Goal: Transaction & Acquisition: Book appointment/travel/reservation

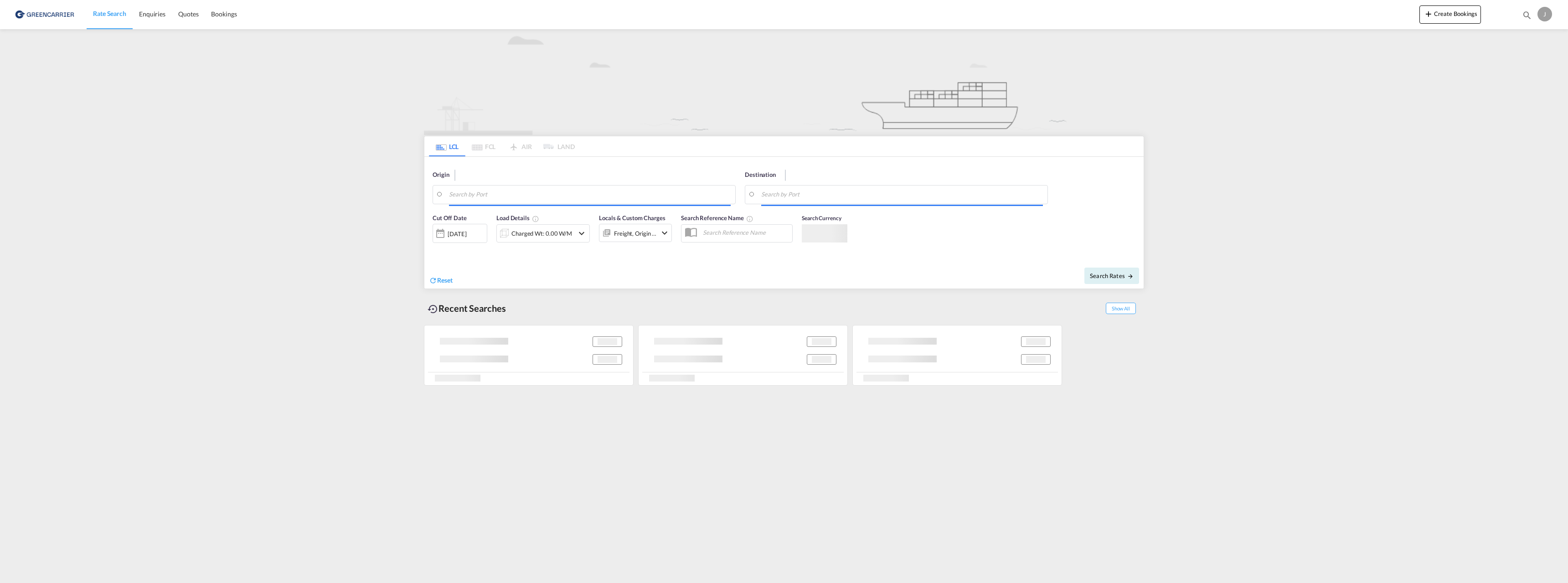
type input "[GEOGRAPHIC_DATA], NOOSL"
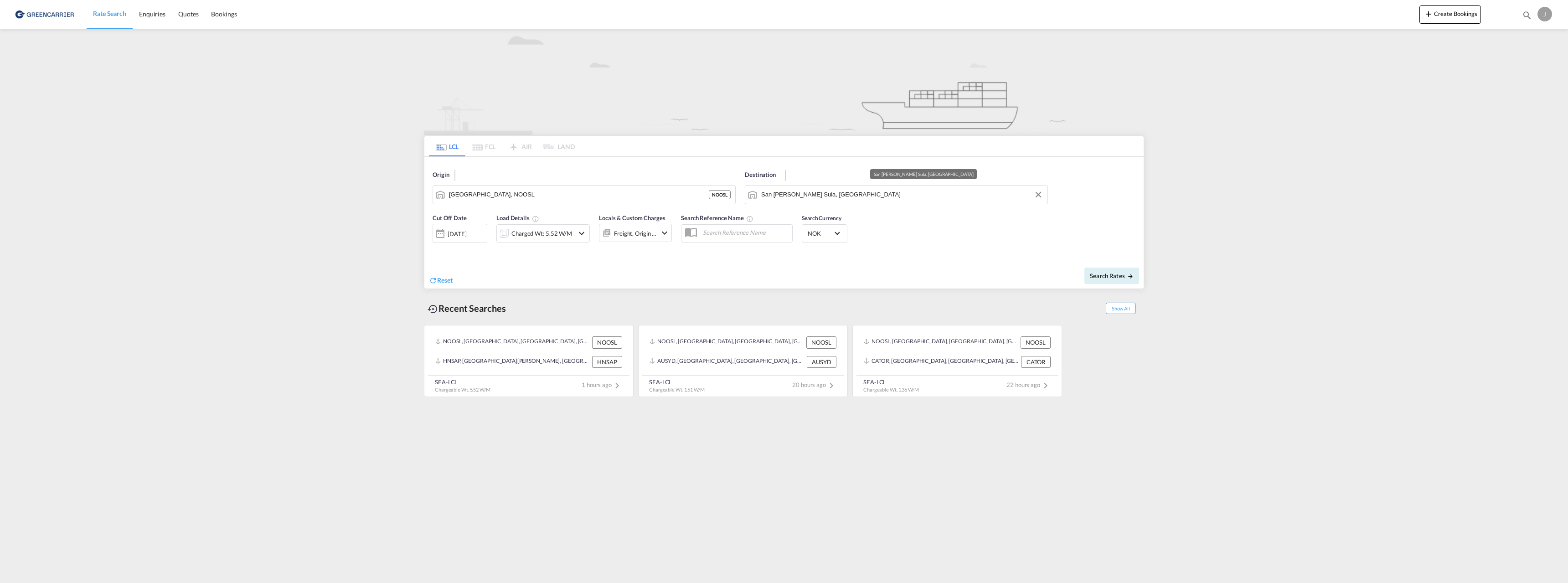
click at [783, 192] on input "San [PERSON_NAME] Sula, [GEOGRAPHIC_DATA]" at bounding box center [902, 195] width 282 height 13
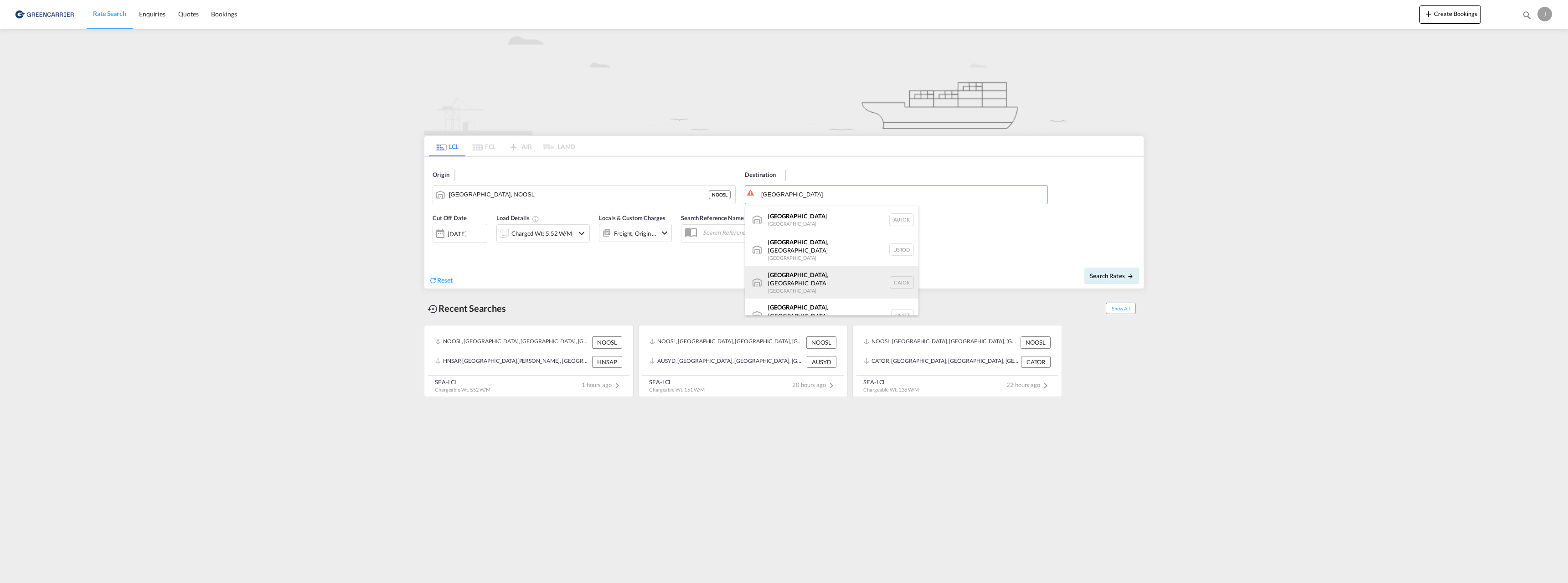
click at [813, 272] on div "[GEOGRAPHIC_DATA] , ON [GEOGRAPHIC_DATA] CATOR" at bounding box center [831, 282] width 173 height 33
type input "[GEOGRAPHIC_DATA], [GEOGRAPHIC_DATA], CATOR"
click at [461, 235] on div "[DATE]" at bounding box center [457, 233] width 19 height 8
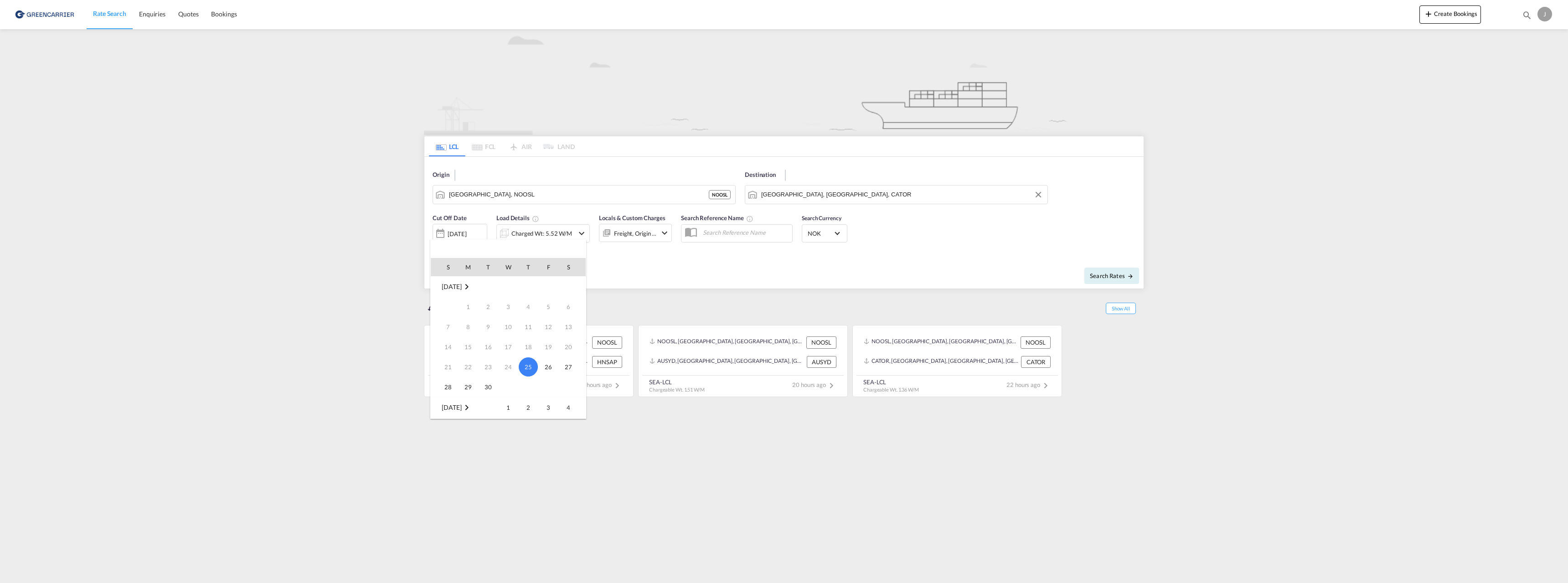
click at [461, 235] on div at bounding box center [784, 292] width 1568 height 583
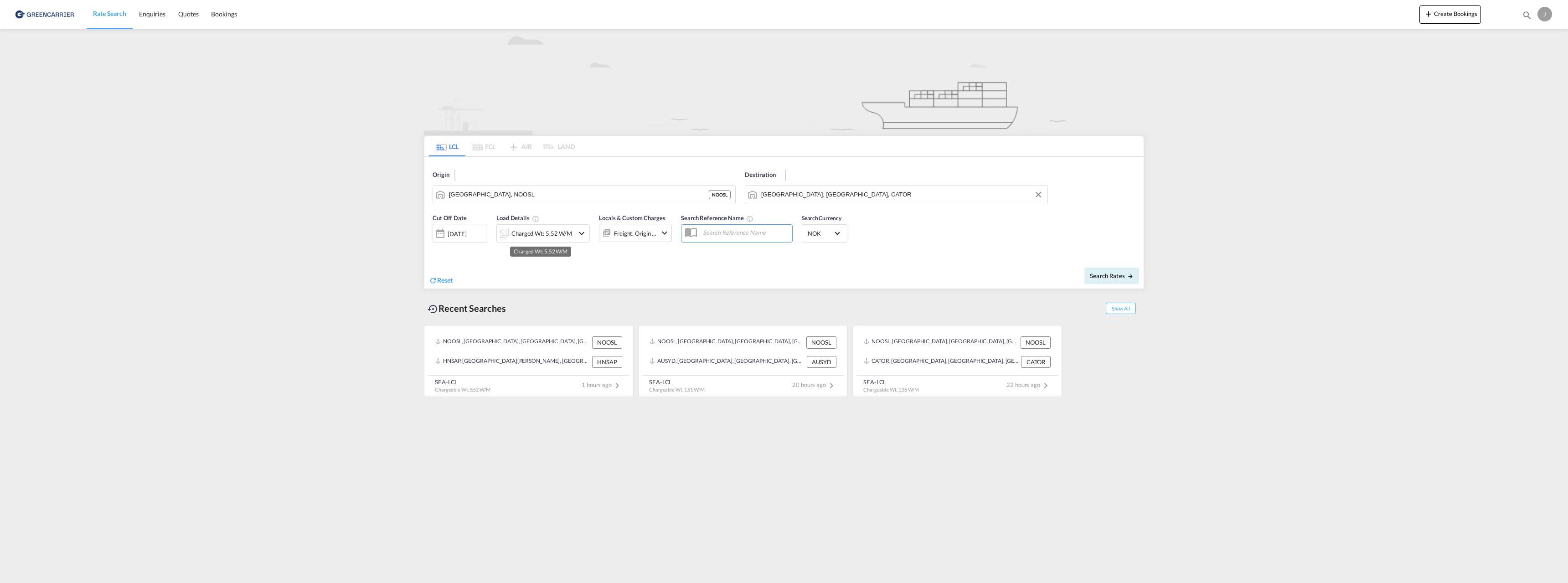
click at [548, 231] on div "Charged Wt: 5.52 W/M" at bounding box center [542, 233] width 61 height 13
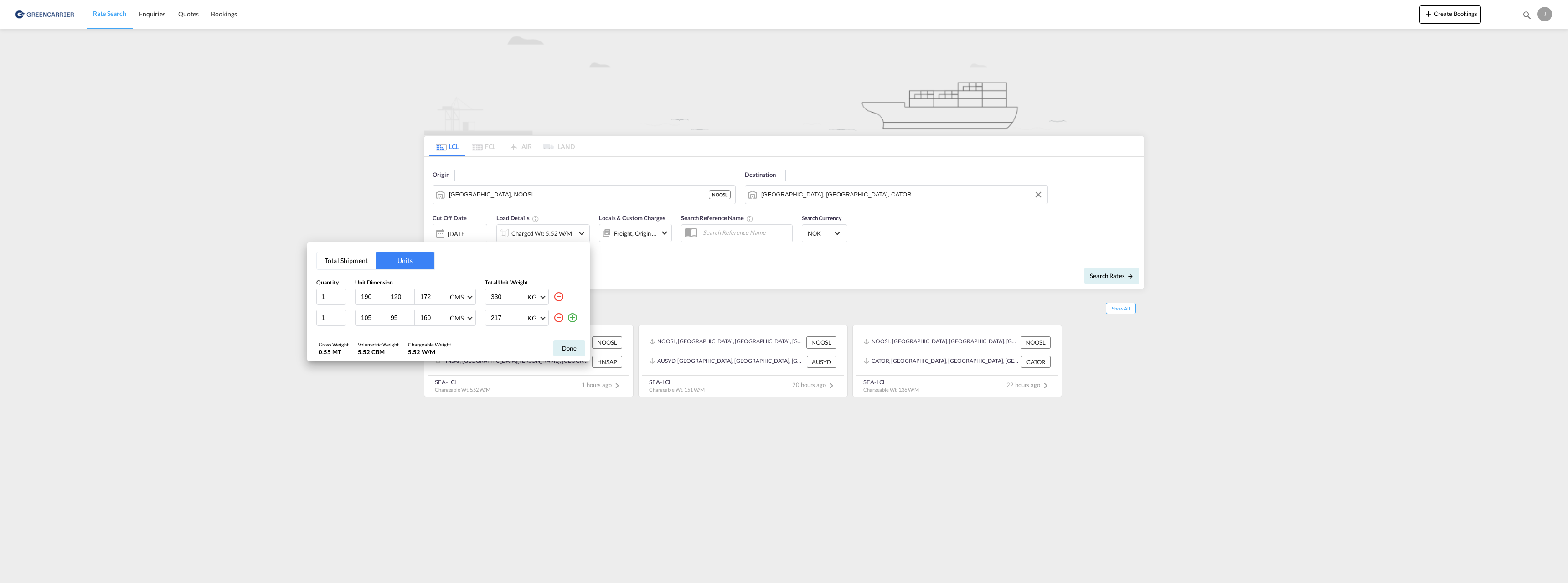
click at [559, 318] on md-icon "icon-minus-circle-outline" at bounding box center [559, 318] width 11 height 11
click at [366, 298] on input "190" at bounding box center [373, 296] width 24 height 8
type input "260"
type input "87"
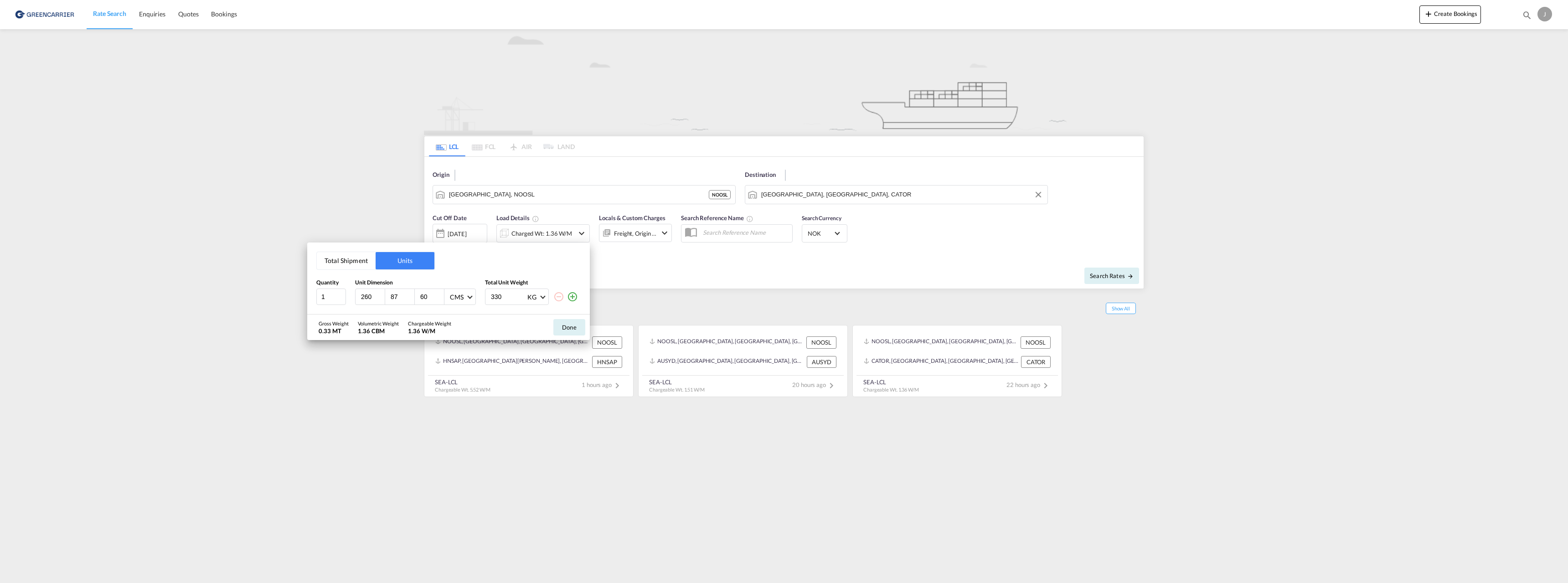
type input "60"
click at [496, 296] on input "330" at bounding box center [508, 296] width 37 height 15
type input "485"
click at [563, 324] on button "Done" at bounding box center [569, 327] width 32 height 16
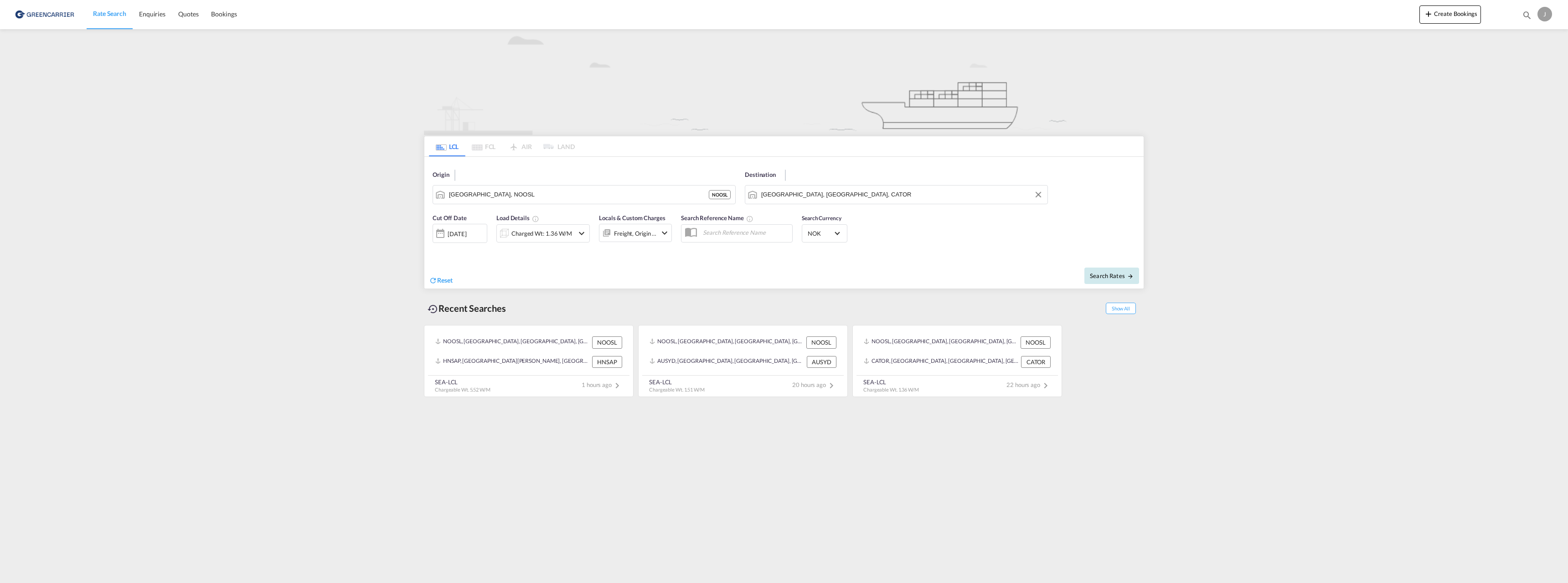
click at [1115, 276] on span "Search Rates" at bounding box center [1111, 276] width 44 height 7
type input "NOOSL to CATOR / [DATE]"
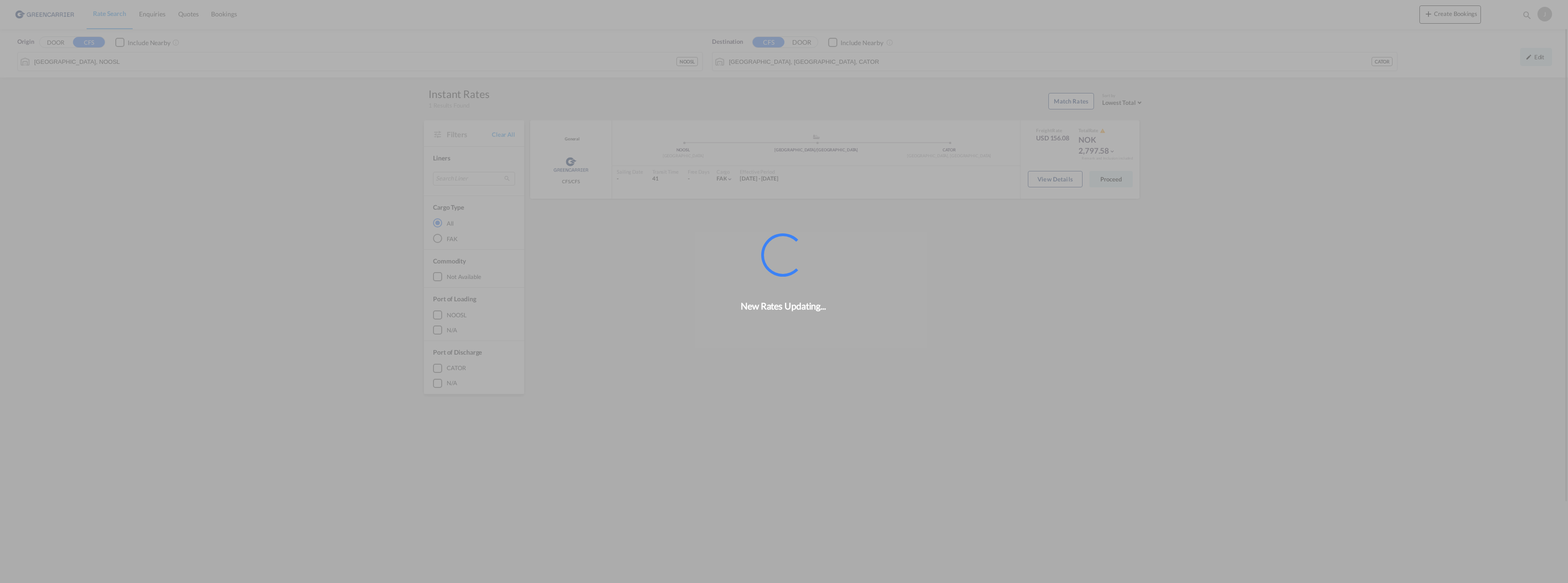
click at [1118, 182] on div "New Rates Updating..." at bounding box center [784, 292] width 1568 height 583
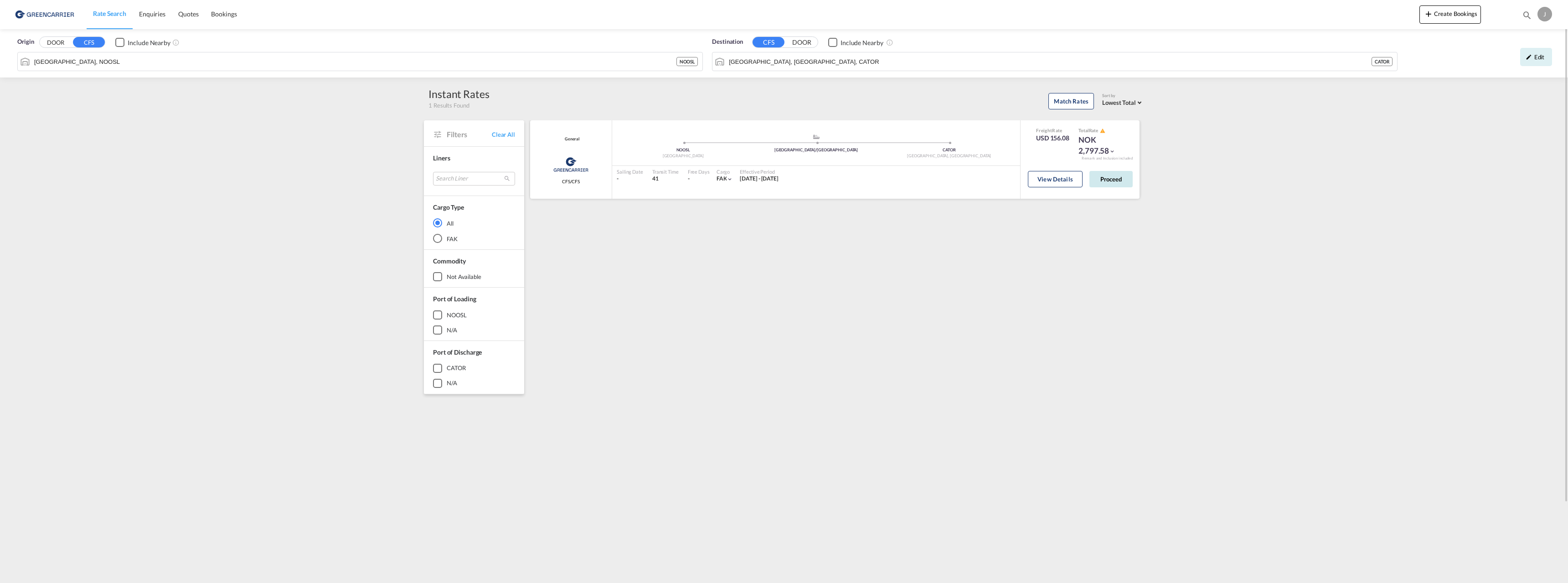
click at [1117, 180] on button "Proceed" at bounding box center [1111, 179] width 43 height 16
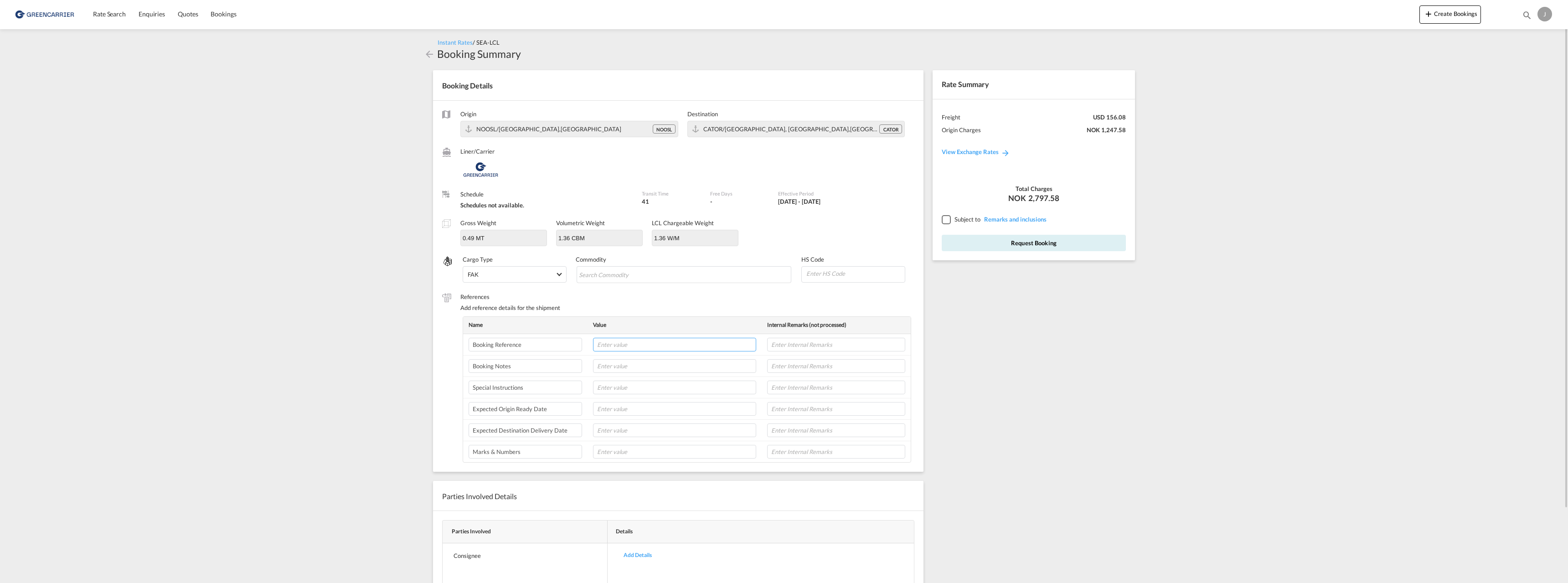
click at [616, 347] on input "text" at bounding box center [674, 344] width 163 height 13
paste input "174213"
type input "174213/JFL"
click at [640, 274] on input "Chips input." at bounding box center [620, 275] width 83 height 15
click at [834, 279] on input at bounding box center [855, 273] width 99 height 13
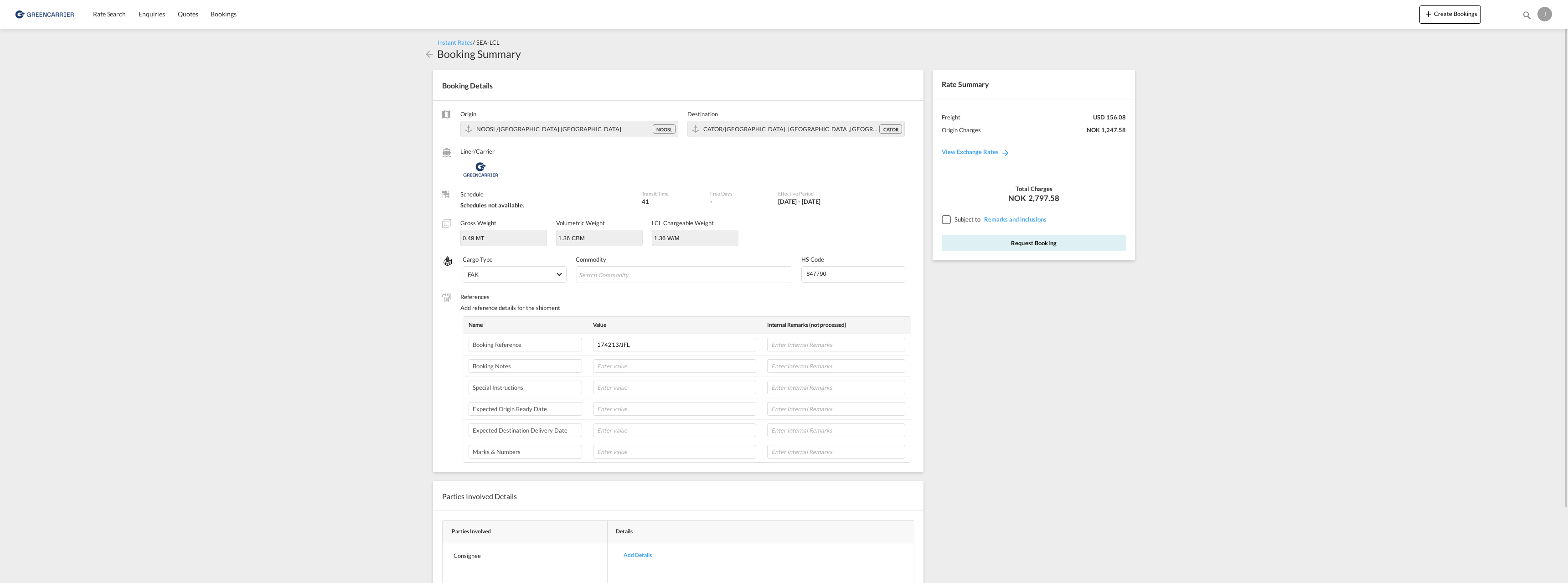
type input "847790"
click at [607, 278] on input "Chips input." at bounding box center [620, 275] width 83 height 15
type input "Parts for Maxfoam foaming Machine"
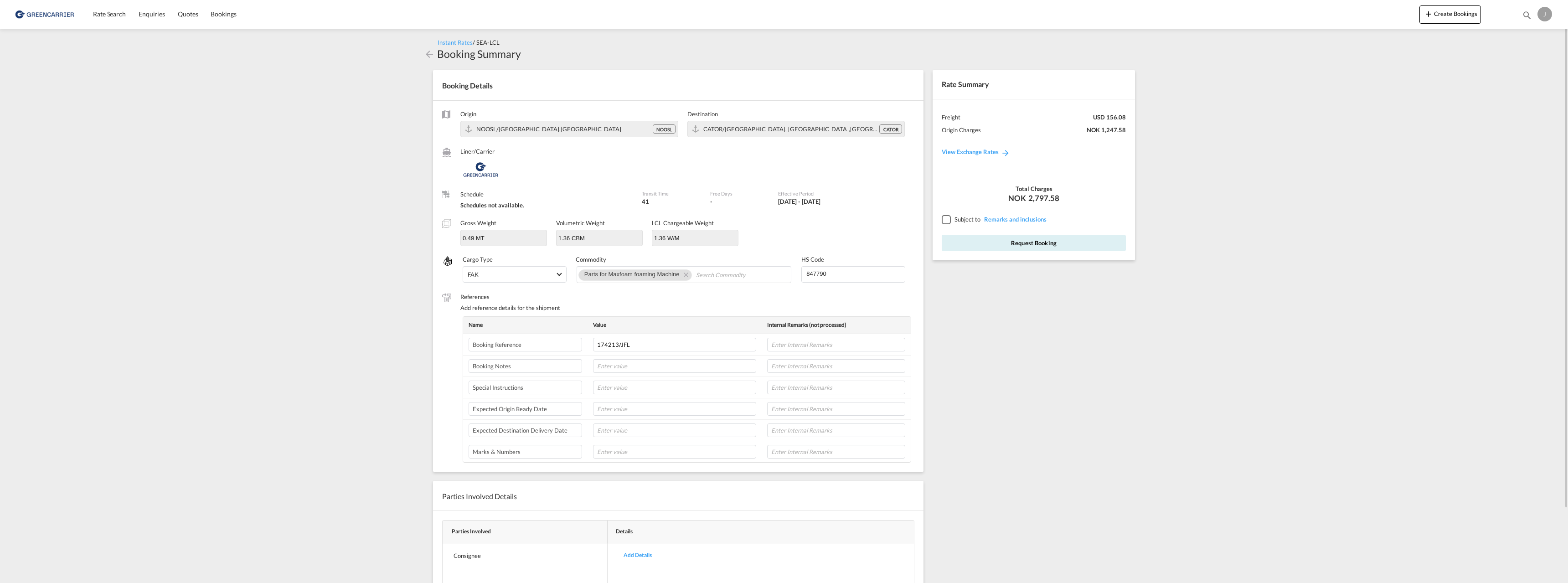
click at [945, 220] on div at bounding box center [945, 218] width 8 height 8
click at [629, 411] on input "text" at bounding box center [674, 408] width 163 height 13
click at [1020, 247] on button "Request Booking" at bounding box center [1034, 243] width 184 height 16
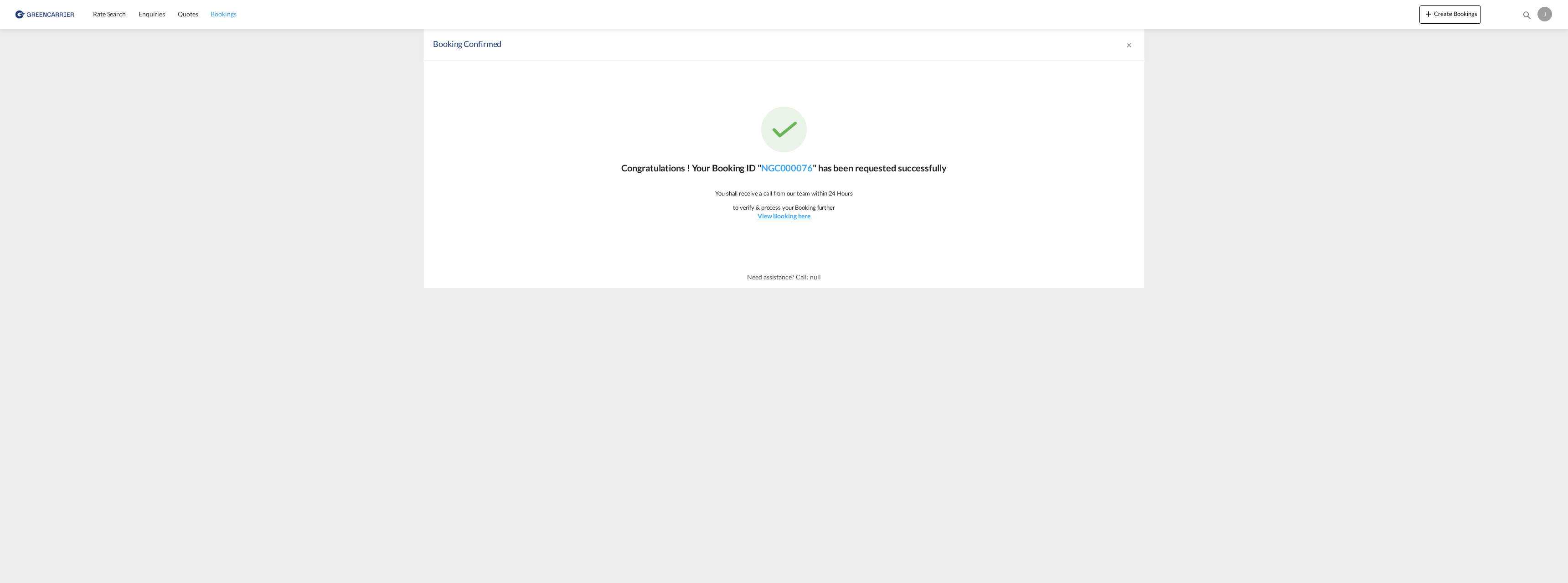
click at [222, 13] on span "Bookings" at bounding box center [223, 13] width 26 height 8
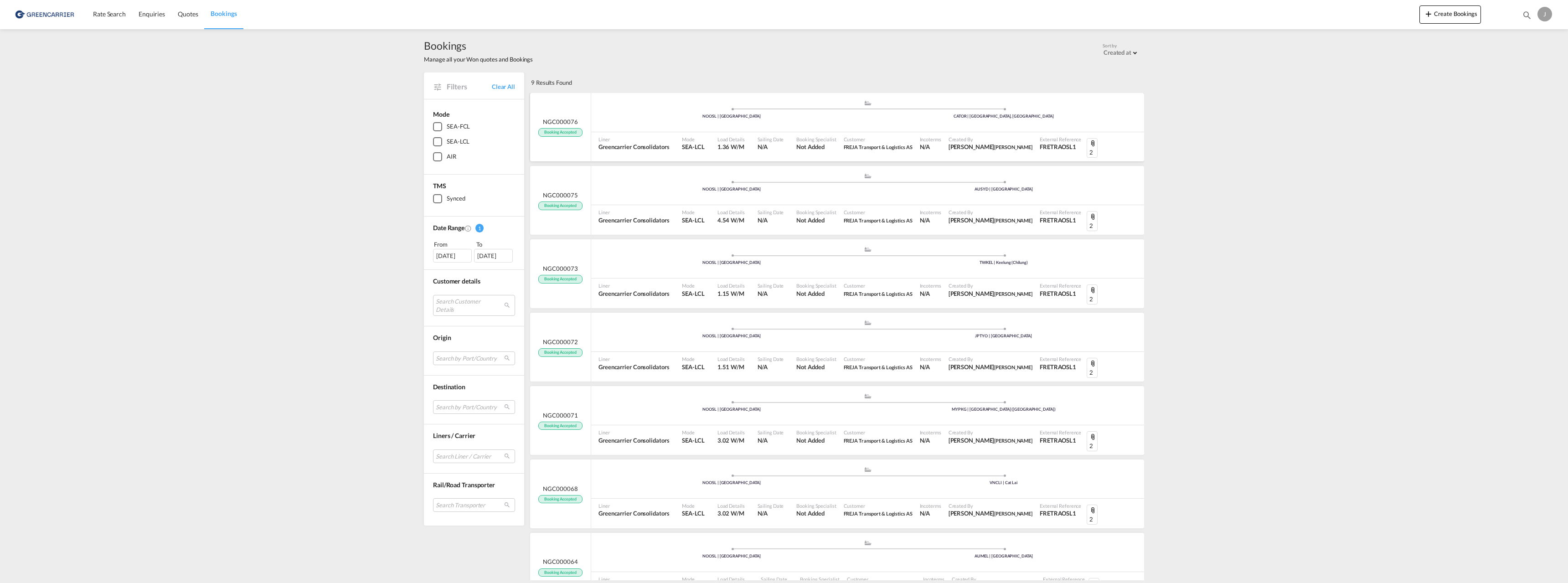
click at [682, 137] on span "Mode" at bounding box center [693, 139] width 23 height 7
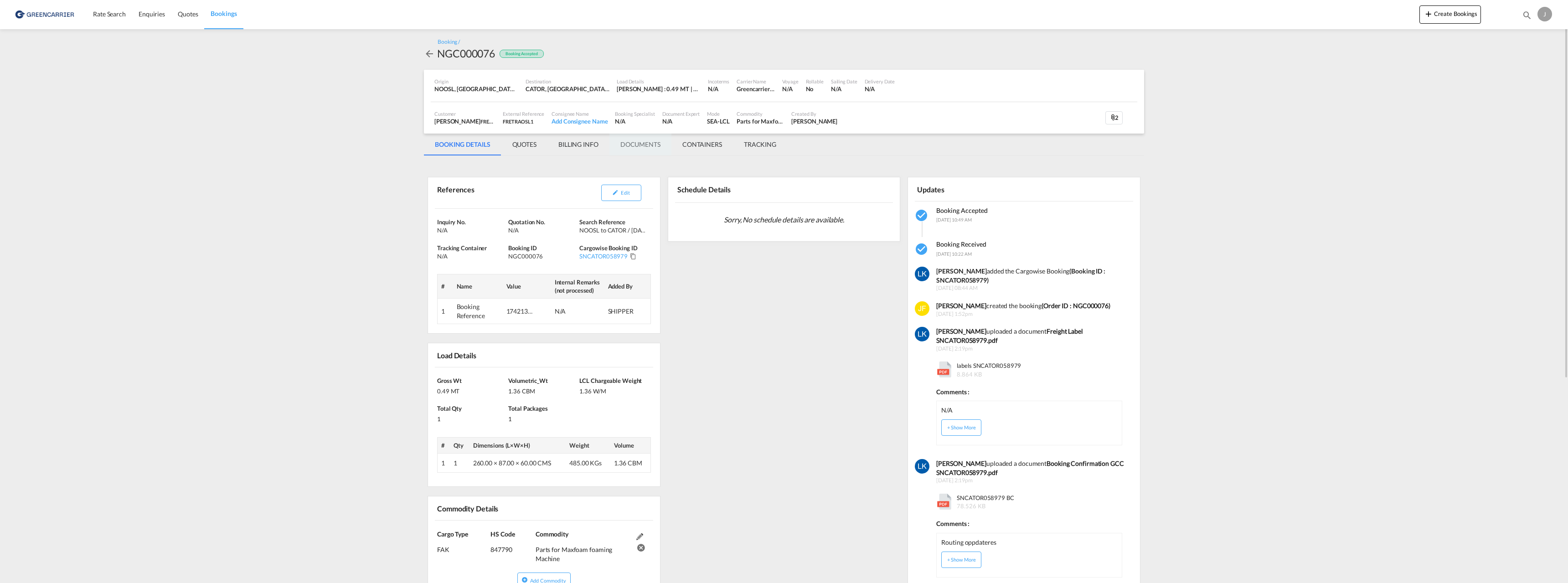
click at [651, 146] on md-tab-item "DOCUMENTS" at bounding box center [640, 144] width 62 height 22
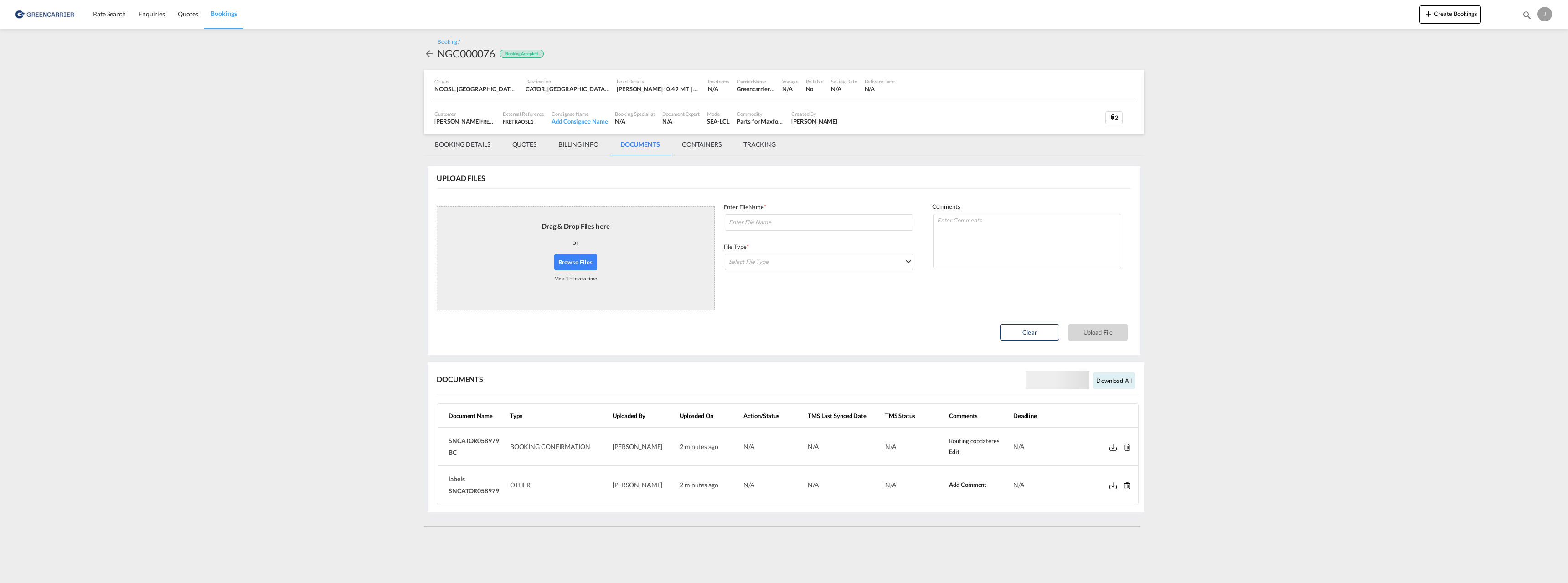
click at [1116, 447] on md-icon at bounding box center [1113, 447] width 7 height 7
click at [458, 453] on td "SNCATOR058979 BC" at bounding box center [472, 446] width 69 height 38
drag, startPoint x: 457, startPoint y: 453, endPoint x: 444, endPoint y: 440, distance: 18.4
click at [444, 440] on td "SNCATOR058979 BC" at bounding box center [472, 446] width 69 height 38
copy span "SNCATOR058979 BC"
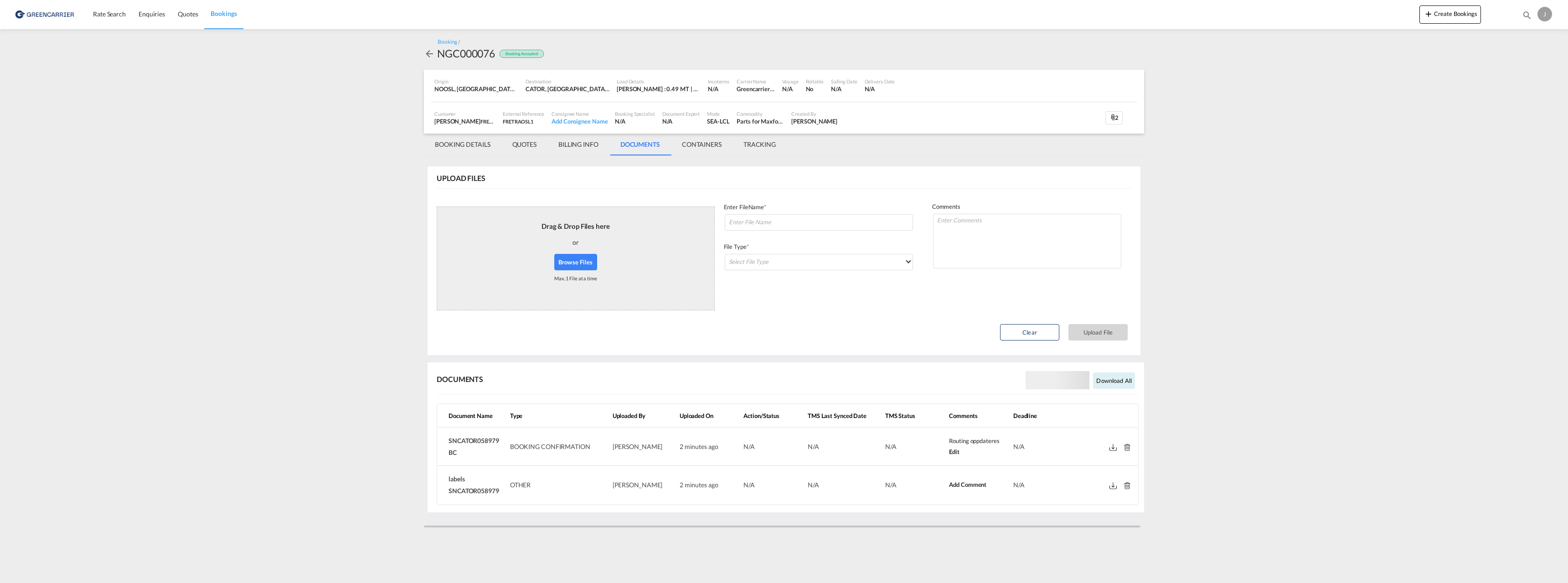
click at [1113, 449] on md-icon at bounding box center [1113, 447] width 7 height 7
drag, startPoint x: 494, startPoint y: 490, endPoint x: 500, endPoint y: 490, distance: 6.0
click at [495, 490] on span "labels SNCATOR058979" at bounding box center [474, 484] width 51 height 19
click at [500, 490] on td "labels SNCATOR058979" at bounding box center [472, 484] width 69 height 38
drag, startPoint x: 500, startPoint y: 490, endPoint x: 447, endPoint y: 480, distance: 53.9
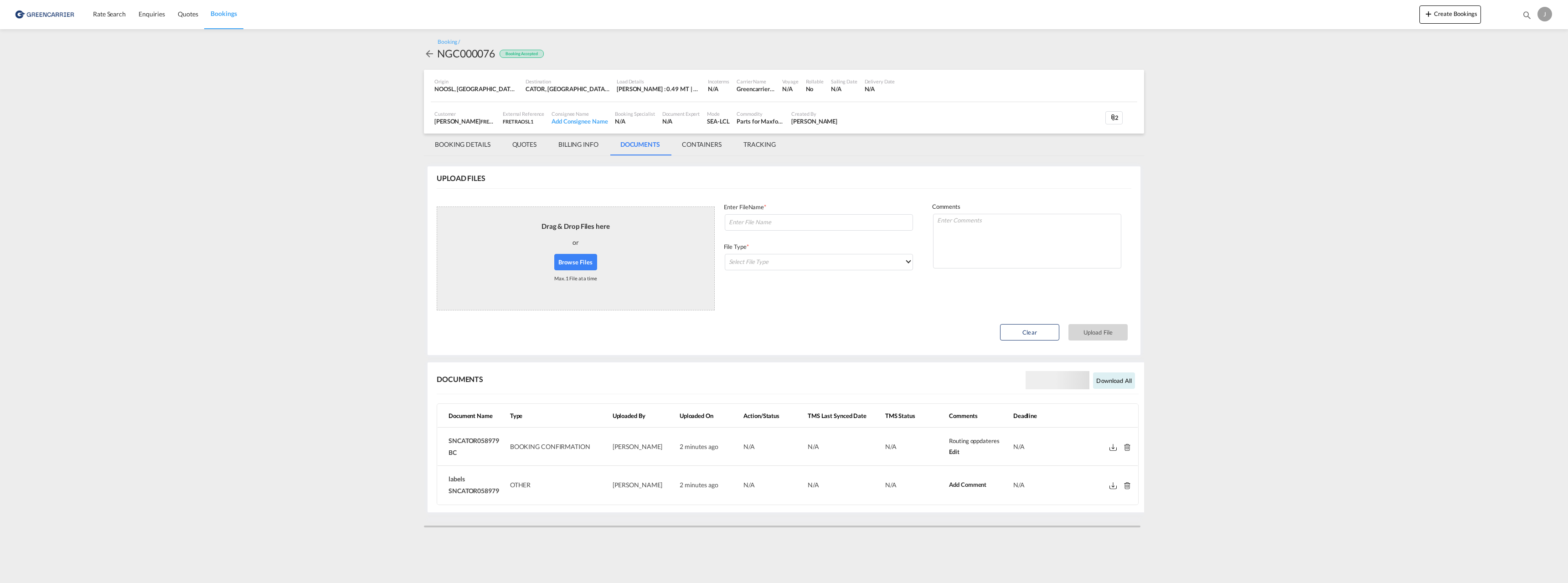
click at [447, 480] on td "labels SNCATOR058979" at bounding box center [472, 484] width 69 height 38
copy span "labels SNCATOR058979"
click at [1114, 484] on md-icon at bounding box center [1113, 485] width 7 height 7
